Goal: Information Seeking & Learning: Find specific page/section

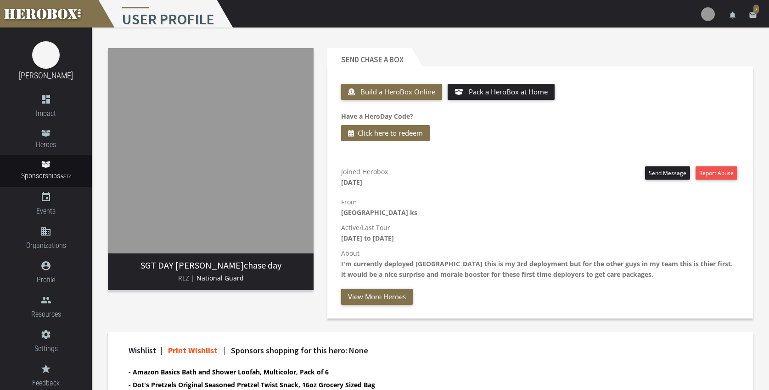
click at [549, 320] on div "Send chase a Box Build a HeroBox Online Pack a HeroBox at Home Have a HeroDay C…" at bounding box center [539, 183] width 439 height 284
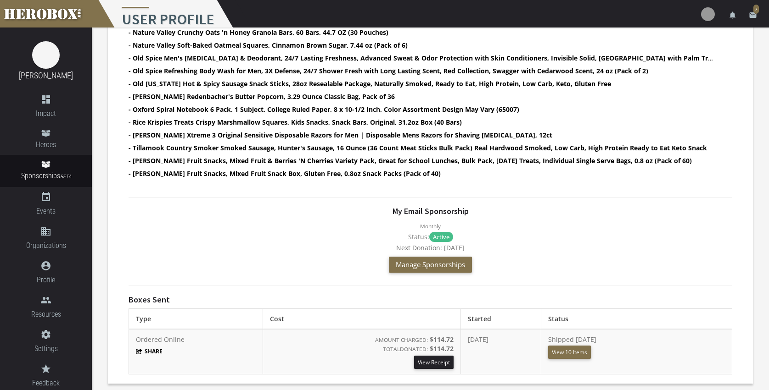
scroll to position [468, 0]
click at [739, 301] on div "Wishlist | Print Wishlist | Sponsors shopping for this hero: None - Amazon Basi…" at bounding box center [430, 125] width 645 height 520
click at [683, 230] on div "My Email Sponsorship Monthly Status: Active Next Donation: Oct 25th 2025 Manage…" at bounding box center [429, 242] width 603 height 70
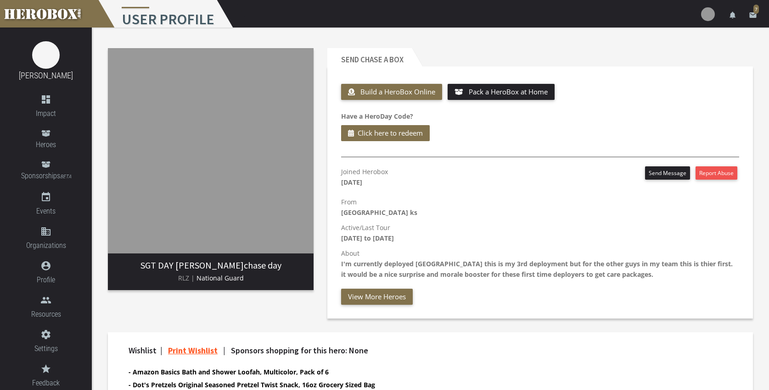
scroll to position [0, 0]
click at [44, 135] on icon at bounding box center [45, 133] width 9 height 6
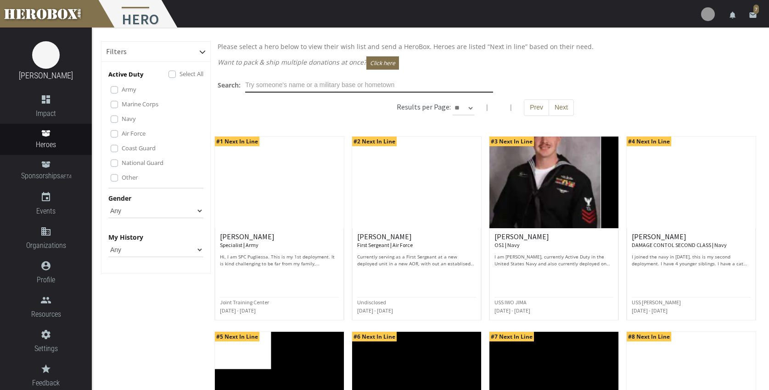
click at [333, 89] on input "text" at bounding box center [369, 85] width 248 height 15
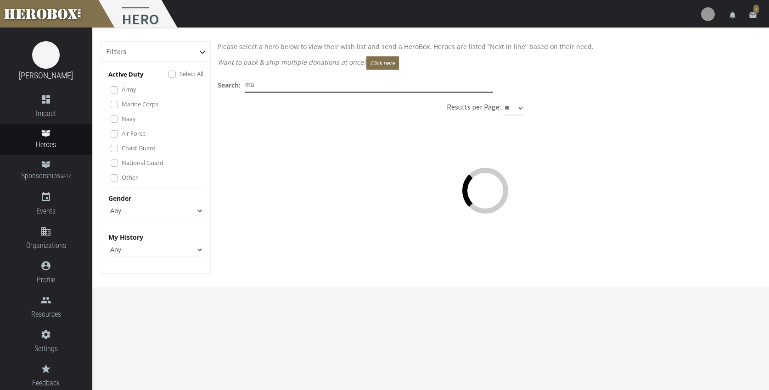
type input "m"
type input "h"
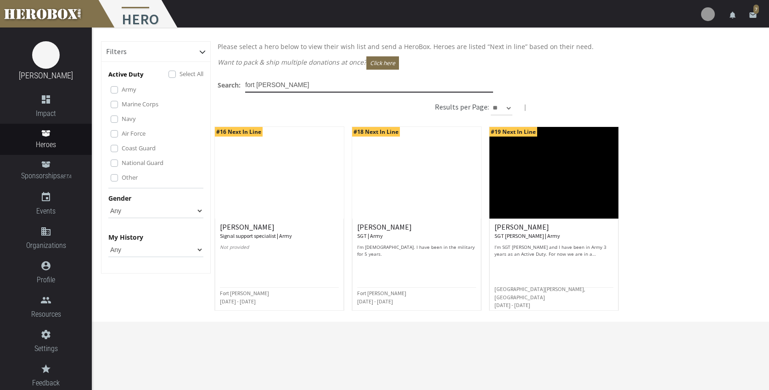
type input "fort riley"
click at [547, 188] on img at bounding box center [553, 173] width 129 height 92
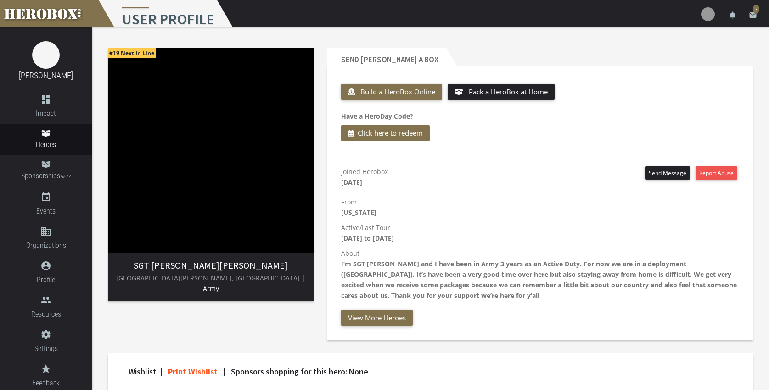
scroll to position [0, 0]
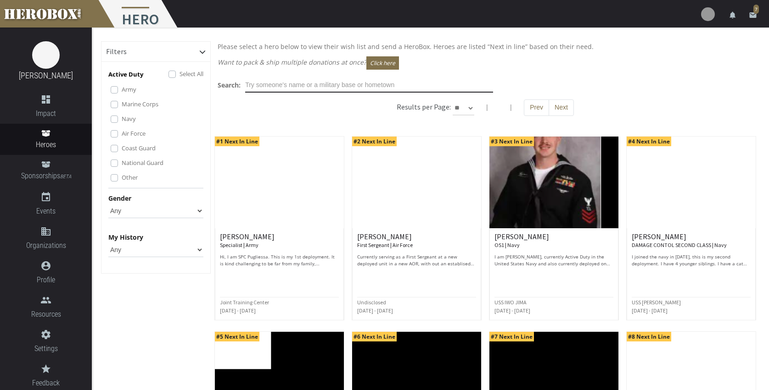
click at [349, 85] on input "text" at bounding box center [369, 85] width 248 height 15
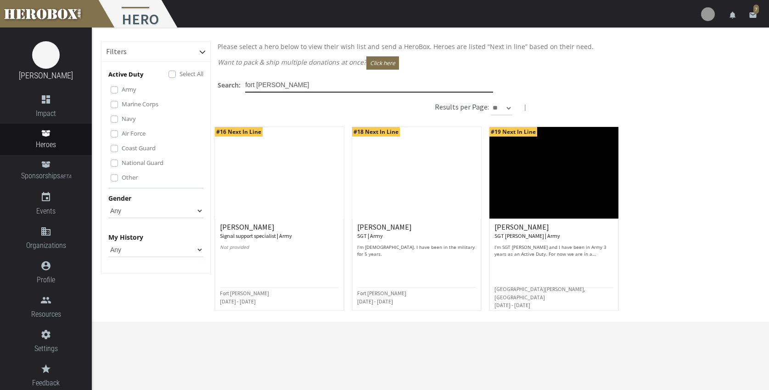
type input "fort riley"
click at [399, 176] on img at bounding box center [416, 173] width 129 height 92
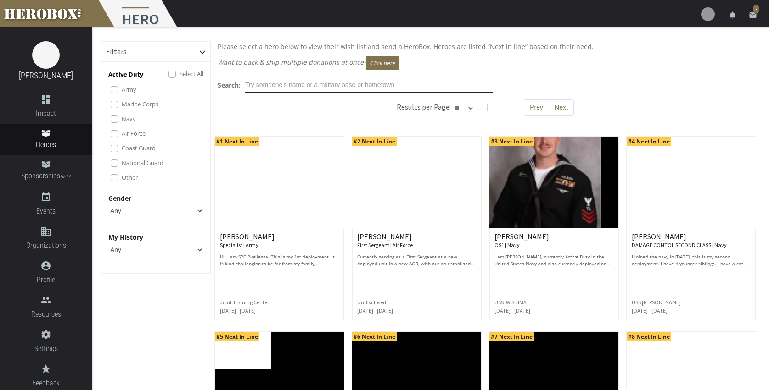
click at [285, 82] on input "text" at bounding box center [369, 85] width 248 height 15
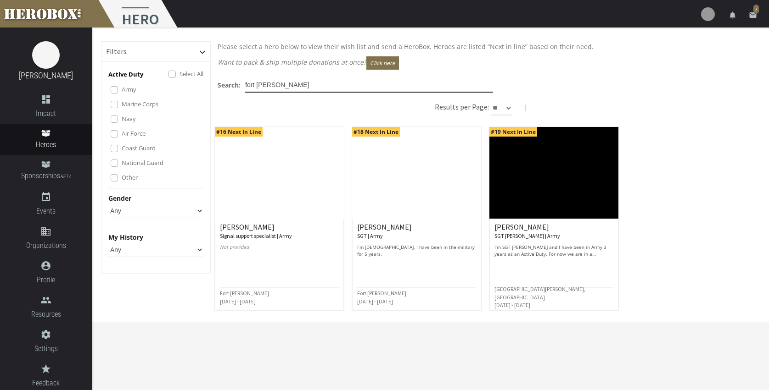
type input "fort riley"
click at [264, 195] on img at bounding box center [279, 173] width 129 height 92
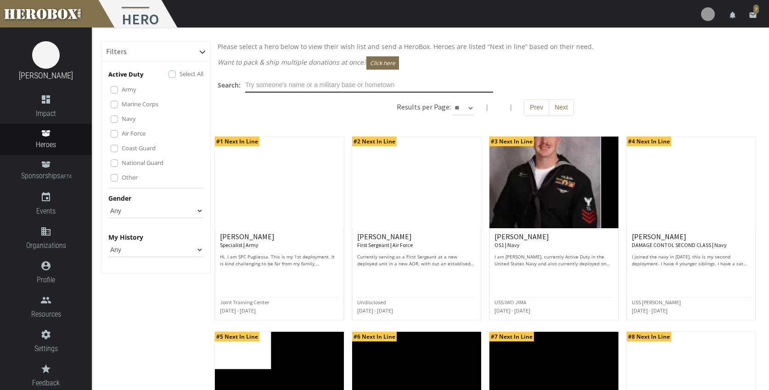
click at [304, 85] on input "text" at bounding box center [369, 85] width 248 height 15
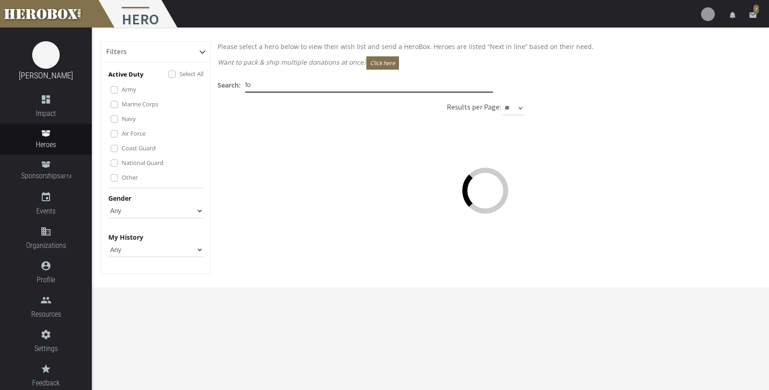
type input "f"
type input "t"
type input "s"
type input "t"
type input "j"
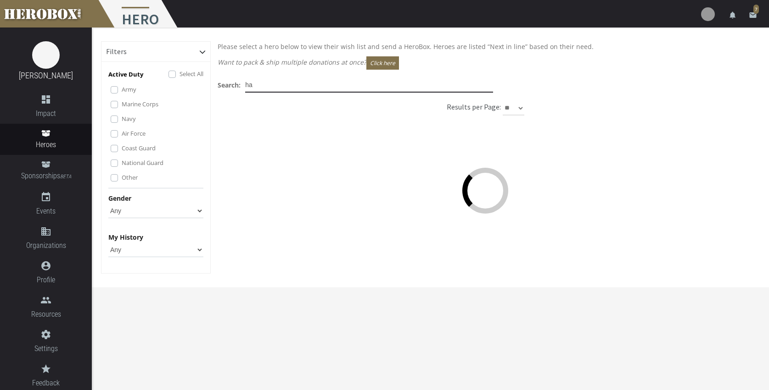
type input "h"
type input "m"
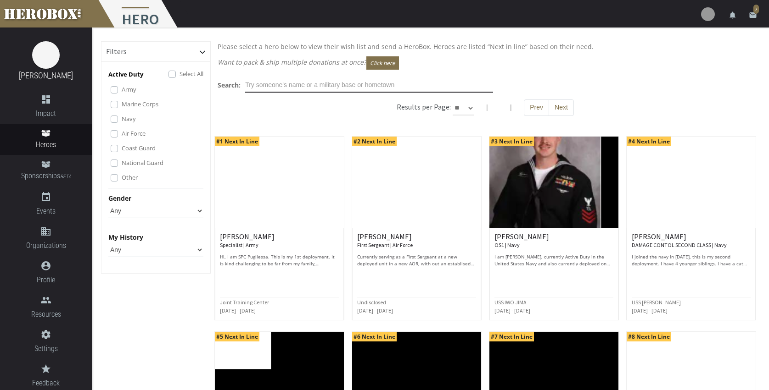
paste input "McConnell"
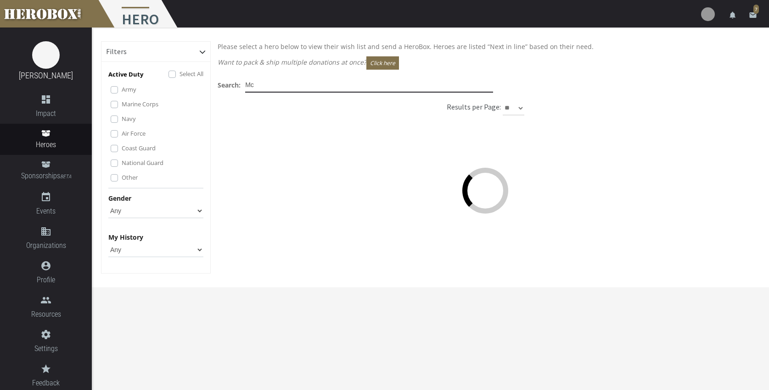
type input "M"
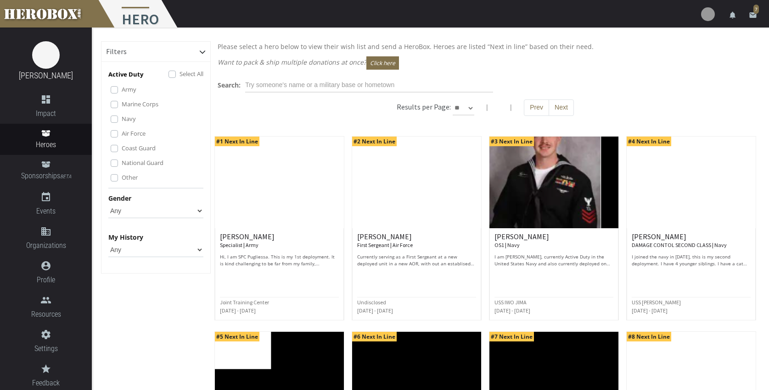
click at [664, 90] on div "Search:" at bounding box center [485, 85] width 549 height 15
click at [712, 79] on div "Search:" at bounding box center [485, 85] width 549 height 15
click at [700, 81] on div "Search:" at bounding box center [485, 85] width 549 height 15
click at [642, 86] on div "Search:" at bounding box center [485, 85] width 549 height 15
click at [45, 173] on span "Sponsorships BETA" at bounding box center [46, 176] width 92 height 12
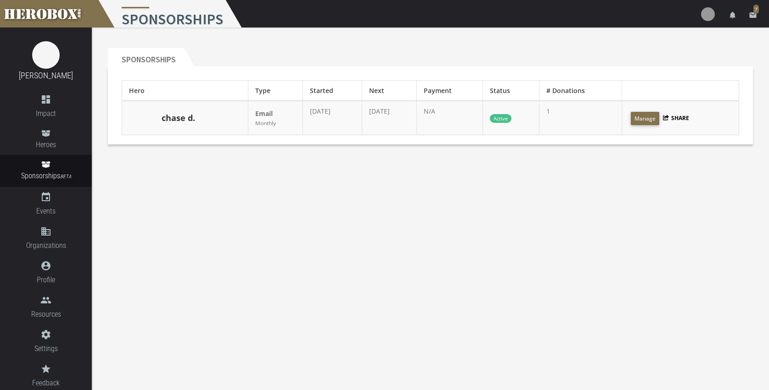
click at [170, 121] on link "chase d." at bounding box center [178, 118] width 33 height 12
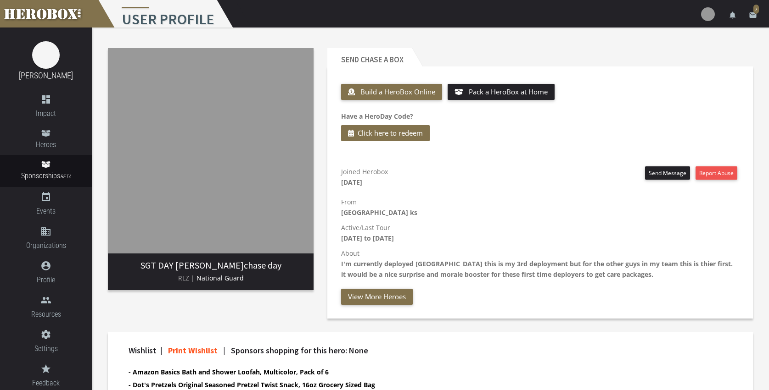
click at [465, 51] on header "Send chase a Box" at bounding box center [539, 57] width 425 height 18
click at [677, 50] on header "Send chase a Box" at bounding box center [539, 57] width 425 height 18
click at [590, 54] on header "Send chase a Box" at bounding box center [539, 57] width 425 height 18
click at [585, 55] on header "Send chase a Box" at bounding box center [539, 57] width 425 height 18
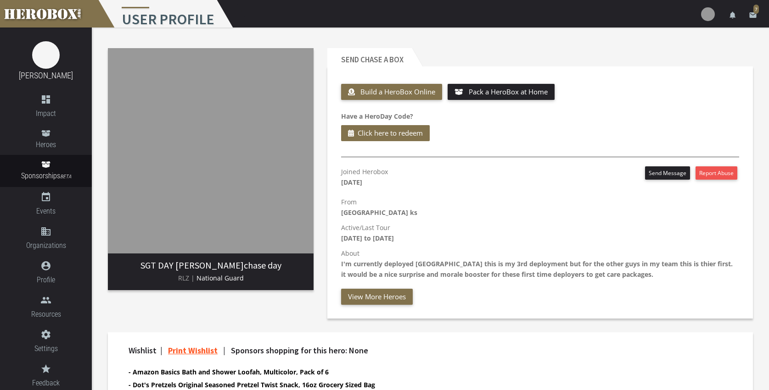
click at [585, 55] on header "Send chase a Box" at bounding box center [539, 57] width 425 height 18
